Goal: Task Accomplishment & Management: Complete application form

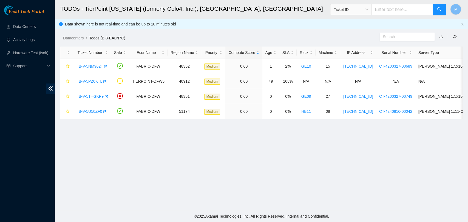
scroll to position [134, 0]
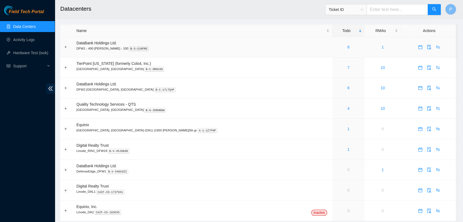
click at [332, 52] on td "8" at bounding box center [348, 47] width 32 height 21
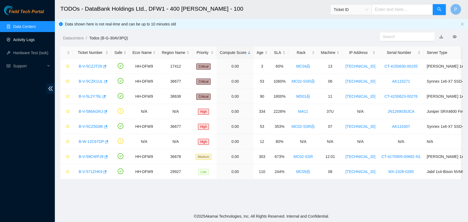
click at [28, 38] on link "Activity Logs" at bounding box center [24, 40] width 22 height 4
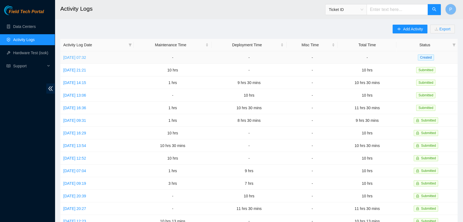
click at [86, 58] on link "Mon, 18 Aug 2025 07:32" at bounding box center [74, 57] width 23 height 4
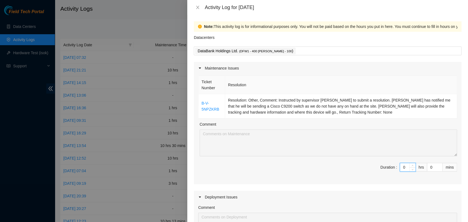
click at [400, 168] on input "0" at bounding box center [407, 167] width 15 height 8
type input "10"
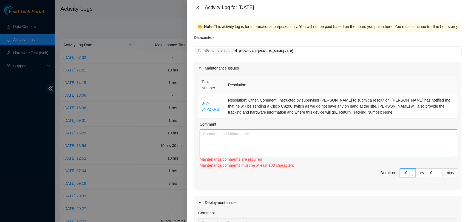
type input "10"
click at [196, 5] on button "Close" at bounding box center [198, 7] width 8 height 5
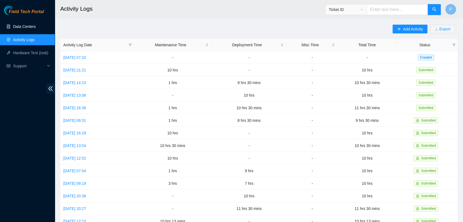
click at [34, 28] on link "Data Centers" at bounding box center [24, 26] width 22 height 4
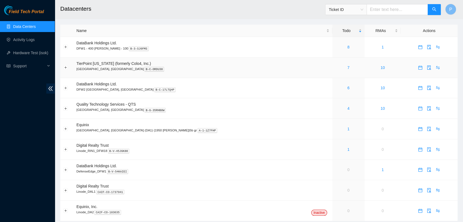
click at [332, 73] on td "7" at bounding box center [348, 68] width 32 height 21
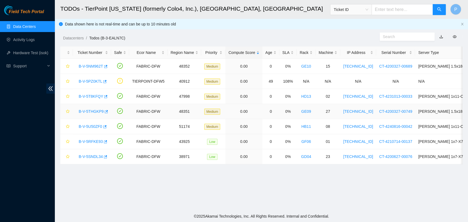
click at [93, 109] on link "B-V-5THGKP9" at bounding box center [91, 111] width 25 height 4
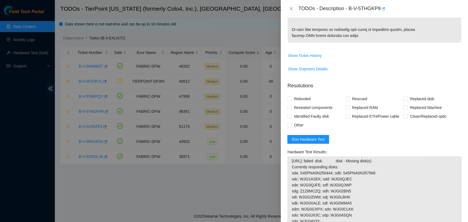
scroll to position [462, 0]
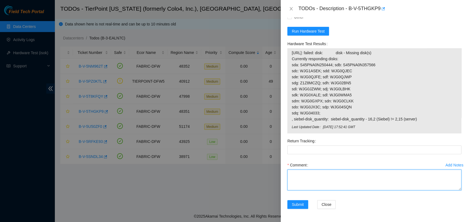
click at [343, 178] on textarea "Comment" at bounding box center [374, 180] width 174 height 21
paste textarea "- verified and shut down machine - removed and replaced disk - old SN: WJG0N5R9…"
click at [313, 175] on textarea "- verified and shut down machine - removed and replaced disk - old SN: WJG0N5R9…" at bounding box center [374, 180] width 174 height 21
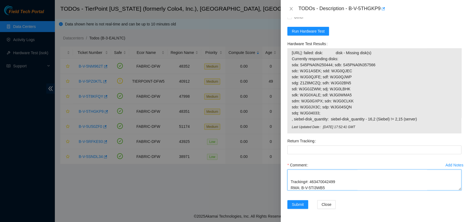
click at [289, 180] on textarea "- verified and shut down machine - removed and replaced disk - old SN: WJG0N5R9…" at bounding box center [374, 180] width 174 height 21
click at [289, 186] on textarea "- verified and shut down machine - removed and replaced disk - old SN: WJG0N5R9…" at bounding box center [374, 180] width 174 height 21
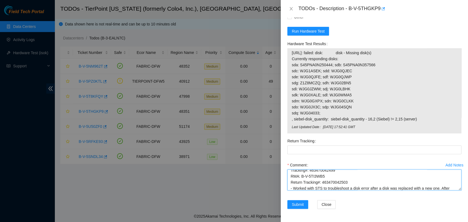
click at [335, 184] on textarea "- verified and shut down machine - removed and replaced disk - old SN: WJG0N5R9…" at bounding box center [374, 180] width 174 height 21
type textarea "- verified and shut down machine - removed and replaced disk - old SN: WJG0N5R9…"
click at [344, 149] on Tracking "Return Tracking" at bounding box center [374, 150] width 174 height 9
paste Tracking "463470042503"
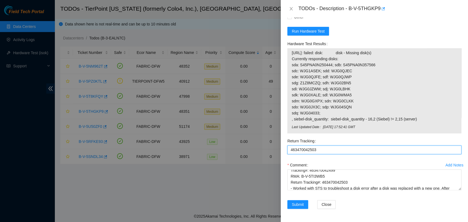
type Tracking "463470042503"
click at [357, 86] on span "23.201.194.156: failed: disk: disk - Missing disk(s) Currently responding disks…" at bounding box center [374, 86] width 165 height 72
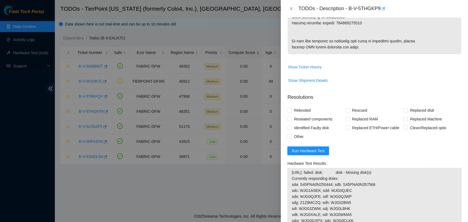
scroll to position [312, 0]
click at [300, 115] on span "Rebooted" at bounding box center [302, 110] width 21 height 9
click at [291, 112] on input "Rebooted" at bounding box center [289, 111] width 4 height 4
checkbox input "true"
click at [355, 115] on span "Rescued" at bounding box center [359, 110] width 19 height 9
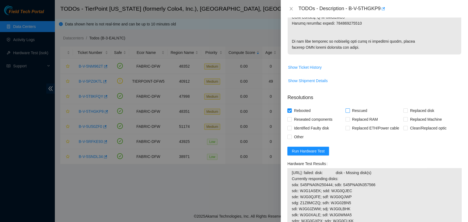
click at [349, 112] on input "Rescued" at bounding box center [347, 111] width 4 height 4
checkbox input "true"
click at [408, 115] on span "Replaced disk" at bounding box center [421, 110] width 28 height 9
click at [407, 112] on input "Replaced disk" at bounding box center [405, 111] width 4 height 4
checkbox input "true"
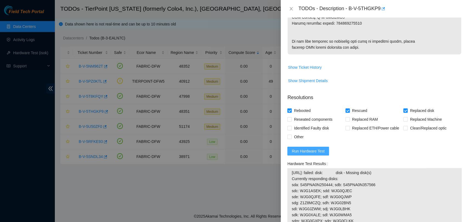
click at [311, 156] on button "Run Hardware Test" at bounding box center [308, 151] width 42 height 9
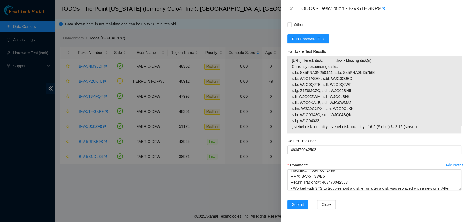
scroll to position [454, 0]
click at [300, 204] on span "Submit" at bounding box center [298, 205] width 12 height 6
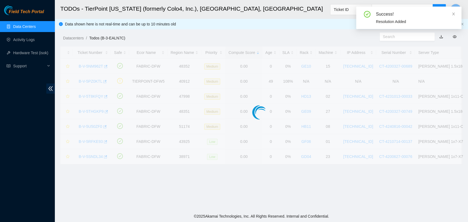
scroll to position [125, 0]
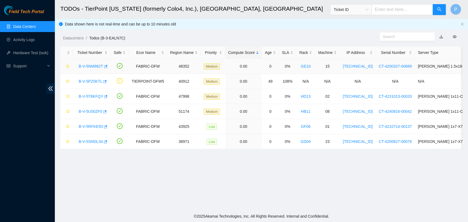
click at [92, 65] on link "B-V-5NM962T" at bounding box center [91, 66] width 24 height 4
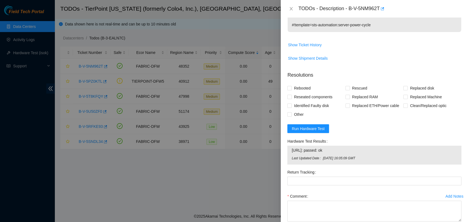
scroll to position [227, 0]
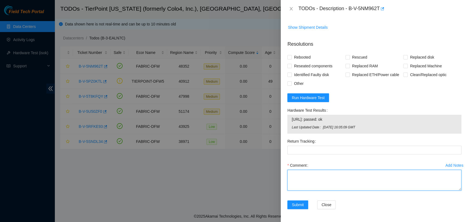
click at [326, 187] on textarea "Comment" at bounding box center [374, 180] width 174 height 21
paste textarea "- verified and shutdown machine - rescued and rebooted - isok: passed"
type textarea "- verified and shutdown machine - rescued and rebooted - isok: passed"
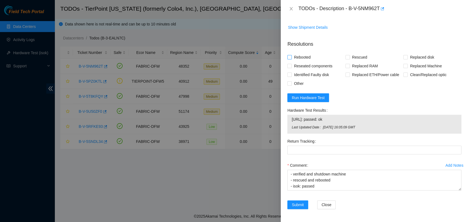
click at [303, 58] on span "Rebooted" at bounding box center [302, 57] width 21 height 9
click at [291, 58] on input "Rebooted" at bounding box center [289, 57] width 4 height 4
checkbox input "true"
click at [354, 61] on span "Rescued" at bounding box center [359, 57] width 19 height 9
click at [349, 59] on input "Rescued" at bounding box center [347, 57] width 4 height 4
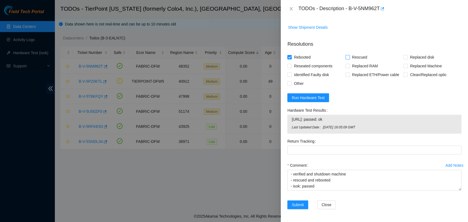
checkbox input "true"
click at [294, 205] on span "Submit" at bounding box center [298, 205] width 12 height 6
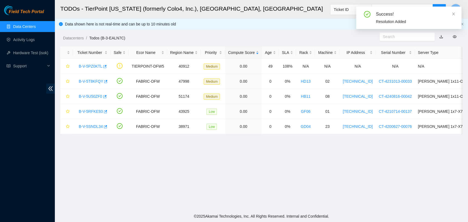
scroll to position [132, 0]
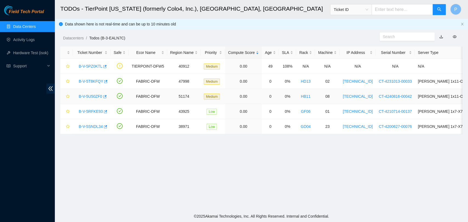
click at [89, 96] on link "B-V-5U50ZF0" at bounding box center [91, 96] width 24 height 4
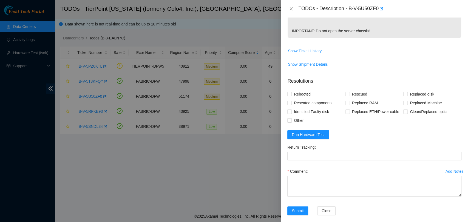
scroll to position [251, 0]
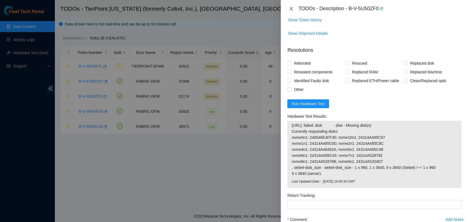
click at [289, 9] on icon "close" at bounding box center [291, 9] width 4 height 4
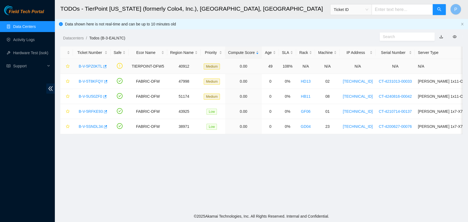
scroll to position [132, 0]
click at [94, 69] on link "B-V-5PZ0KTL" at bounding box center [91, 66] width 24 height 4
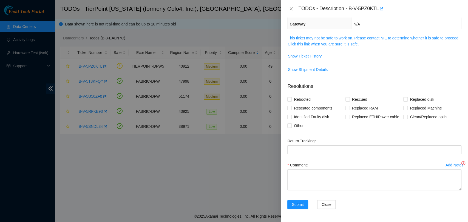
scroll to position [66, 0]
click at [335, 43] on link "This ticket may not be safe to work on. Please contact NIE to determine whether…" at bounding box center [373, 41] width 172 height 10
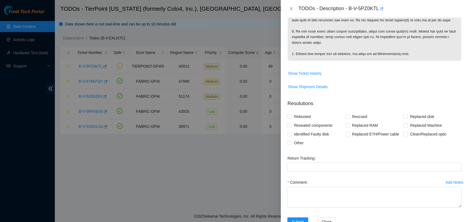
scroll to position [172, 0]
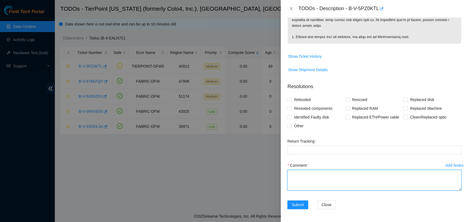
click at [360, 175] on textarea "Comment" at bounding box center [374, 180] width 174 height 21
paste textarea "The router was powered off and PSUs were both reseated due to them having amber…"
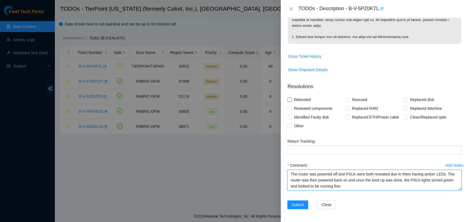
type textarea "The router was powered off and PSUs were both reseated due to them having amber…"
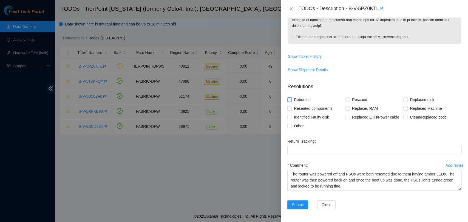
click at [308, 98] on span "Rebooted" at bounding box center [302, 99] width 21 height 9
click at [291, 98] on input "Rebooted" at bounding box center [289, 100] width 4 height 4
checkbox input "true"
click at [302, 202] on span "Submit" at bounding box center [298, 205] width 12 height 6
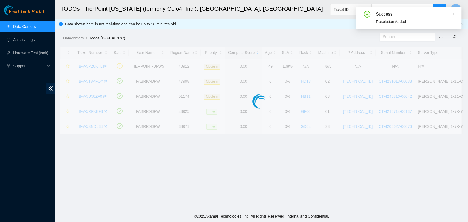
scroll to position [90, 0]
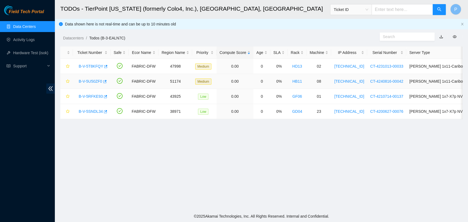
click at [86, 83] on link "B-V-5U50ZF0" at bounding box center [91, 81] width 24 height 4
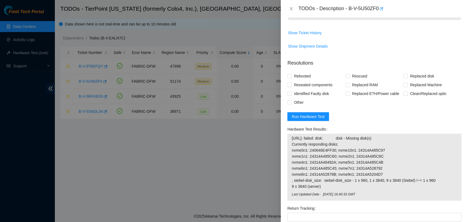
scroll to position [277, 0]
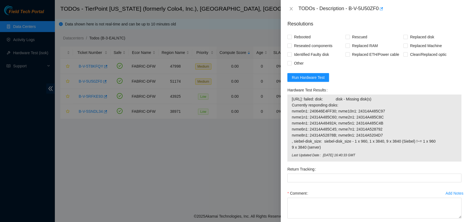
drag, startPoint x: 322, startPoint y: 141, endPoint x: 285, endPoint y: 95, distance: 59.3
click at [285, 95] on div "Hardware Test Results 23.212.237.235: failed: disk: disk - Missing disk(s) Curr…" at bounding box center [374, 125] width 178 height 79
copy tbody "23.212.237.235: failed: disk: disk - Missing disk(s) Currently responding disks…"
click at [381, 117] on span "23.212.237.235: failed: disk: disk - Missing disk(s) Currently responding disks…" at bounding box center [374, 123] width 165 height 54
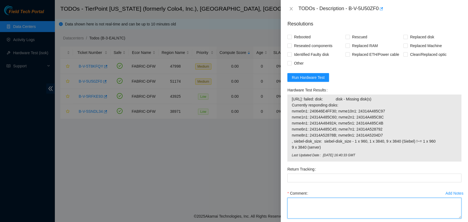
click at [346, 200] on textarea "Comment" at bounding box center [374, 208] width 174 height 21
paste textarea "- shut down machine - reseated all drives - rescued - isok: 23.212.237.235: fai…"
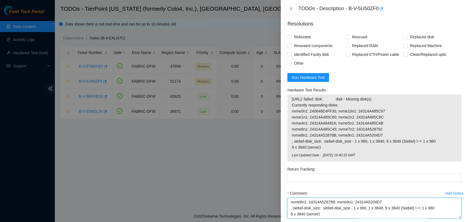
scroll to position [60, 0]
type textarea "- shut down machine - reseated all drives - rescued - isok: 23.212.237.235: fai…"
click at [299, 33] on span "Rebooted" at bounding box center [302, 37] width 21 height 9
click at [291, 35] on input "Rebooted" at bounding box center [289, 37] width 4 height 4
checkbox input "true"
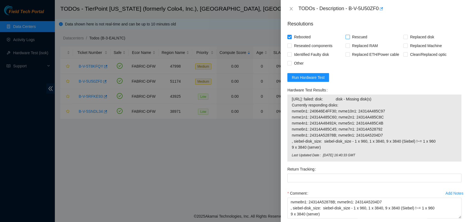
click at [360, 33] on span "Rescued" at bounding box center [359, 37] width 19 height 9
click at [349, 35] on input "Rescued" at bounding box center [347, 37] width 4 height 4
checkbox input "true"
click at [329, 41] on span "Reseated components" at bounding box center [313, 45] width 43 height 9
click at [291, 44] on input "Reseated components" at bounding box center [289, 46] width 4 height 4
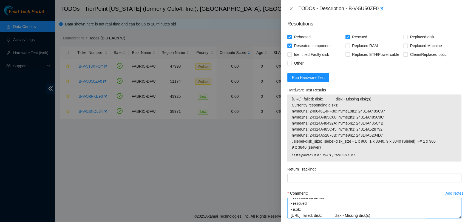
scroll to position [12, 0]
click at [313, 41] on span "Reseated components" at bounding box center [313, 45] width 43 height 9
click at [291, 44] on input "Reseated components" at bounding box center [289, 46] width 4 height 4
checkbox input "false"
click at [291, 210] on textarea "- shut down machine - reseated all drives - rescued - isok: 23.212.237.235: fai…" at bounding box center [374, 208] width 174 height 21
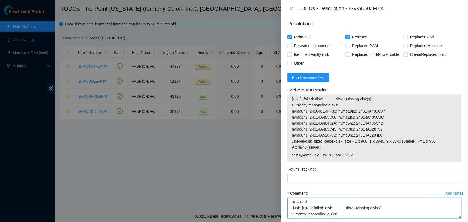
scroll to position [299, 0]
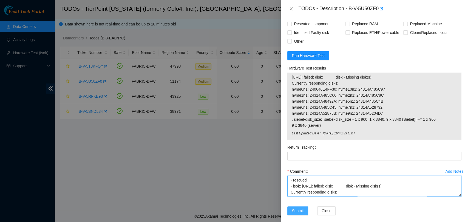
type textarea "- shut down machine - reseated all drives - rescued - isok: 23.212.237.235: fai…"
click at [300, 208] on span "Submit" at bounding box center [298, 211] width 12 height 6
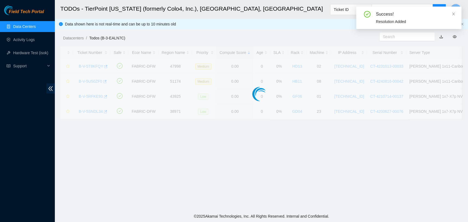
scroll to position [125, 0]
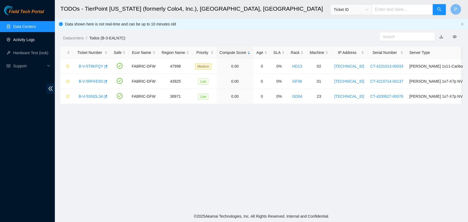
click at [35, 41] on link "Activity Logs" at bounding box center [24, 40] width 22 height 4
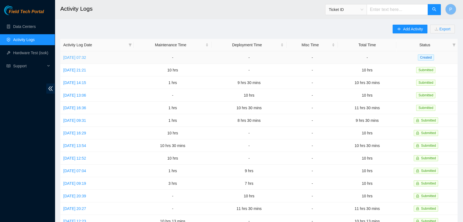
click at [86, 58] on link "Mon, 18 Aug 2025 07:32" at bounding box center [74, 57] width 23 height 4
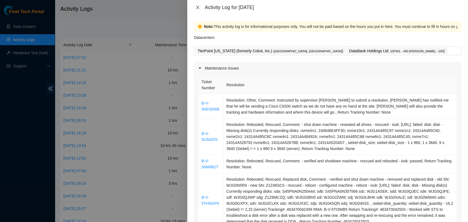
click at [196, 5] on icon "close" at bounding box center [197, 7] width 4 height 4
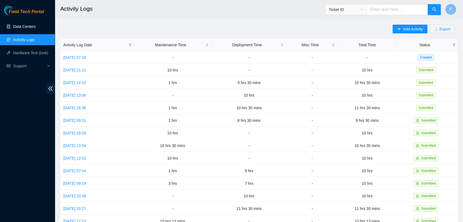
click at [36, 24] on link "Data Centers" at bounding box center [24, 26] width 22 height 4
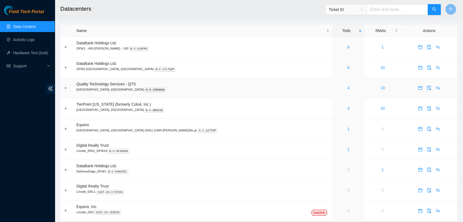
click at [332, 92] on td "4" at bounding box center [348, 88] width 32 height 21
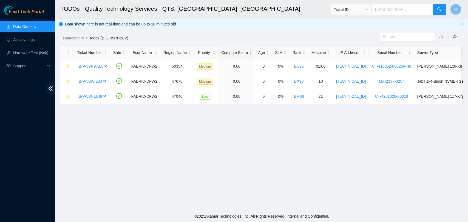
click at [36, 27] on link "Data Centers" at bounding box center [24, 26] width 22 height 4
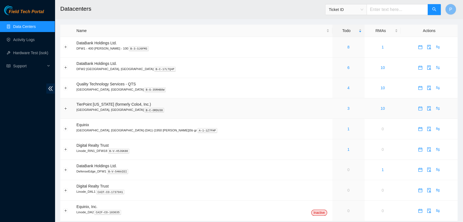
click at [335, 106] on div "3" at bounding box center [348, 108] width 26 height 6
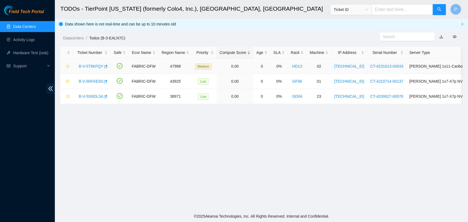
click at [89, 66] on link "B-V-5T8KFQY" at bounding box center [91, 66] width 24 height 4
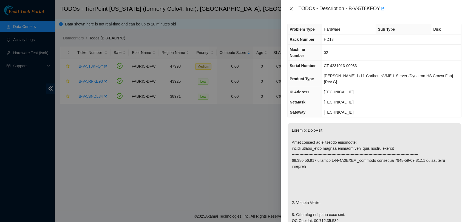
click at [292, 10] on icon "close" at bounding box center [291, 8] width 3 height 3
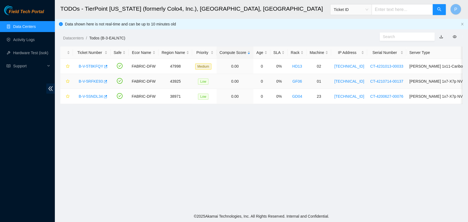
click at [93, 82] on link "B-V-5RFKE93" at bounding box center [91, 81] width 24 height 4
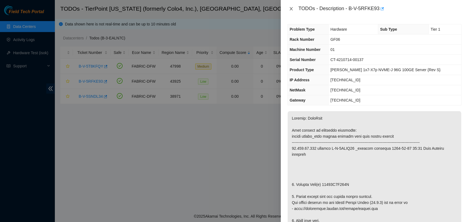
click at [290, 10] on icon "close" at bounding box center [291, 9] width 4 height 4
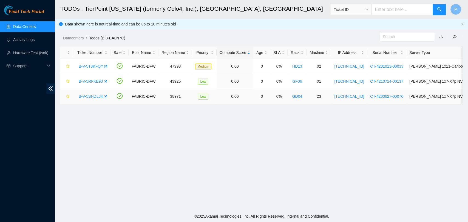
click at [82, 96] on link "B-V-5SNDL34" at bounding box center [91, 96] width 24 height 4
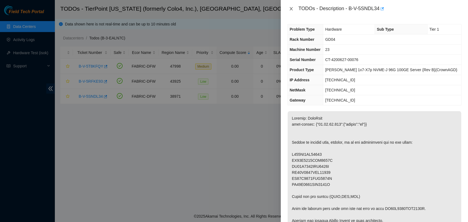
click at [289, 8] on icon "close" at bounding box center [291, 9] width 4 height 4
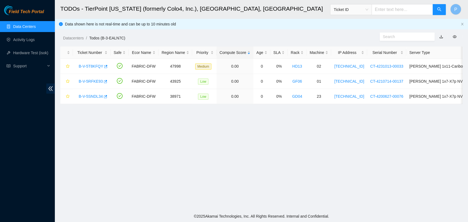
click at [26, 24] on link "Data Centers" at bounding box center [24, 26] width 22 height 4
